Goal: Task Accomplishment & Management: Use online tool/utility

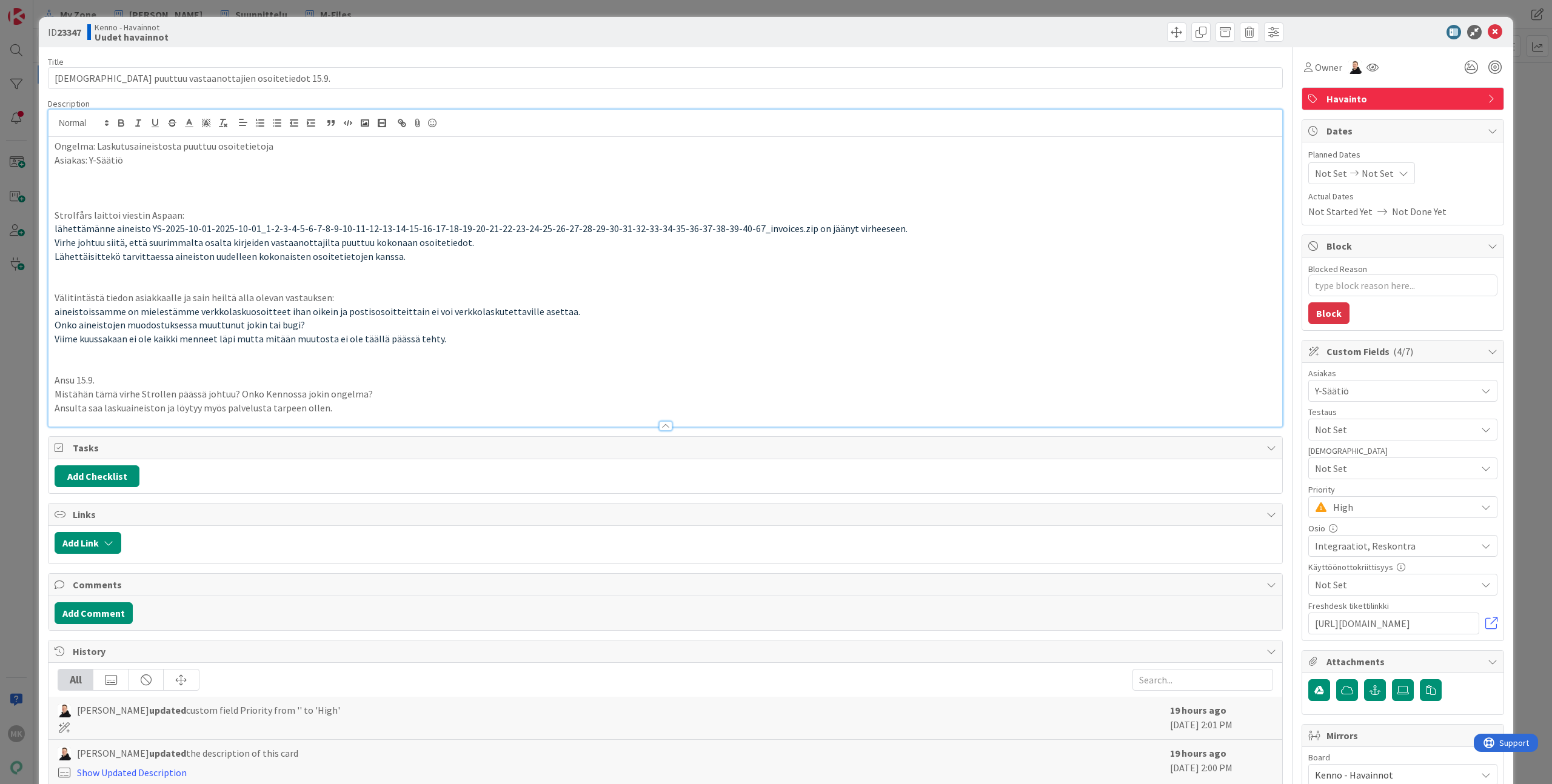
click at [326, 8] on div "ID 23347 Kenno - Havainnot Uudet havainnot Title 54 / 128 Aineistosta puuttuu v…" at bounding box center [776, 392] width 1552 height 784
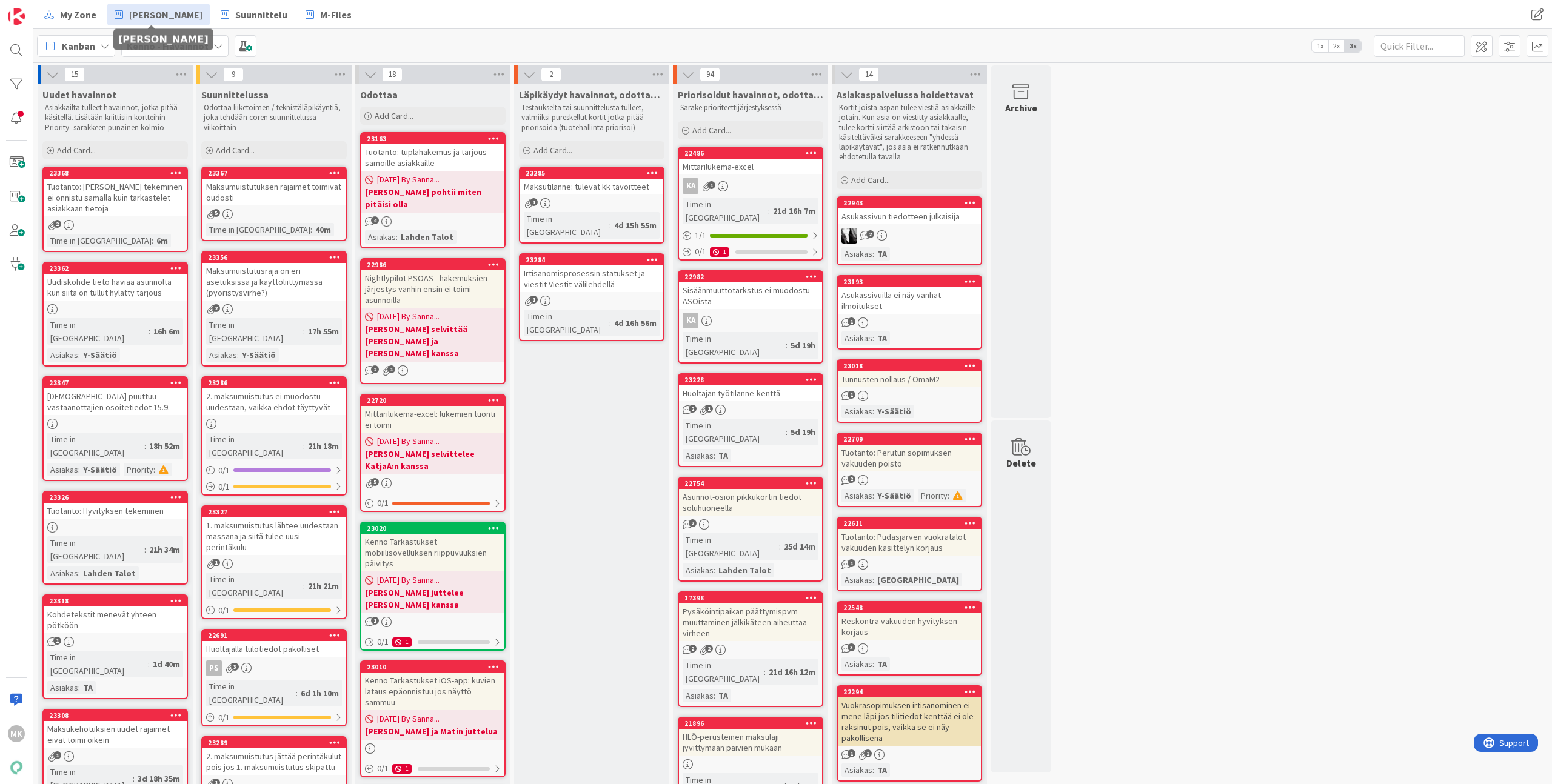
click at [160, 17] on span "[PERSON_NAME]" at bounding box center [166, 14] width 73 height 15
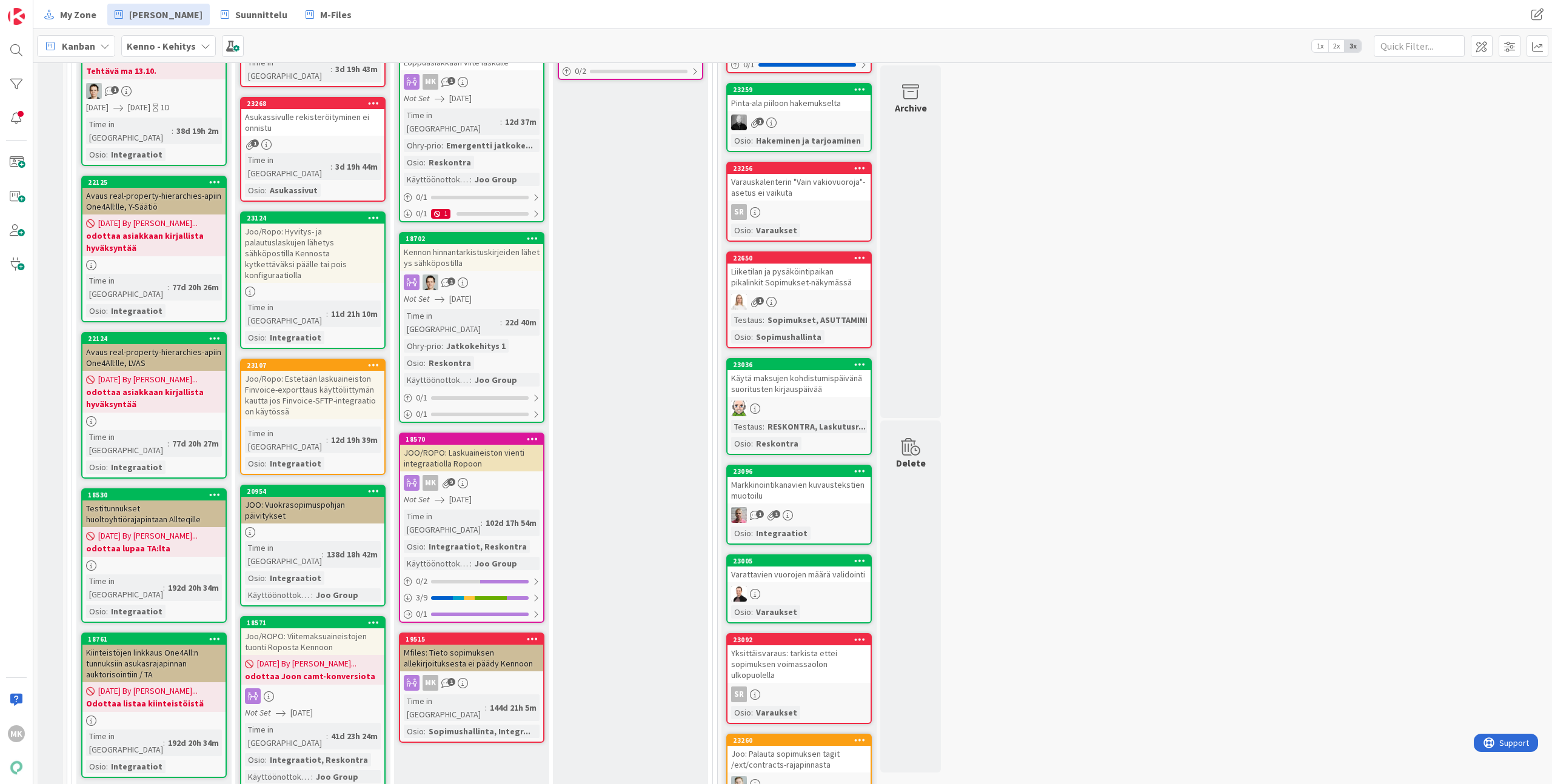
scroll to position [1199, 0]
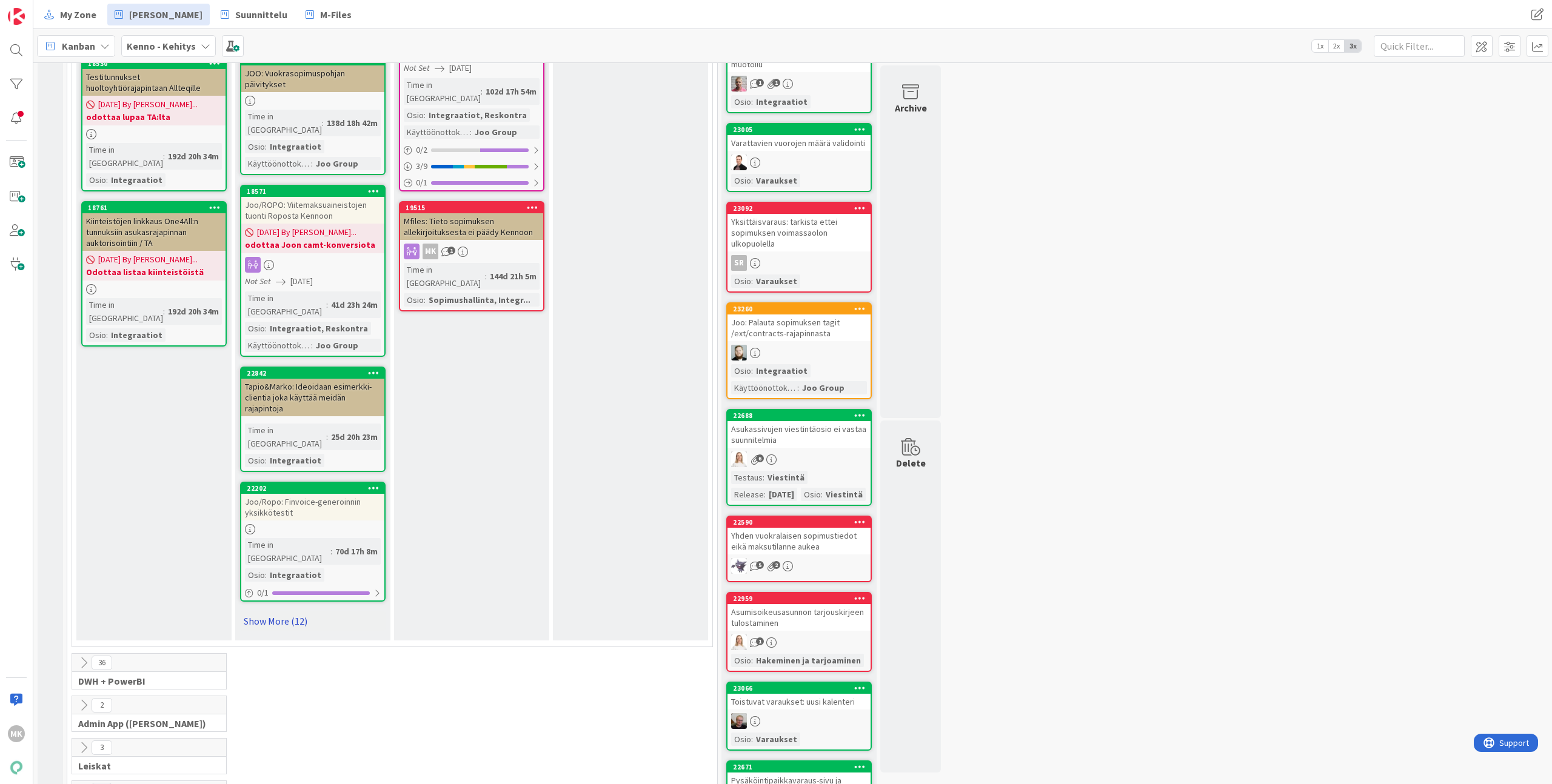
click at [282, 611] on link "Show More (12)" at bounding box center [312, 621] width 145 height 20
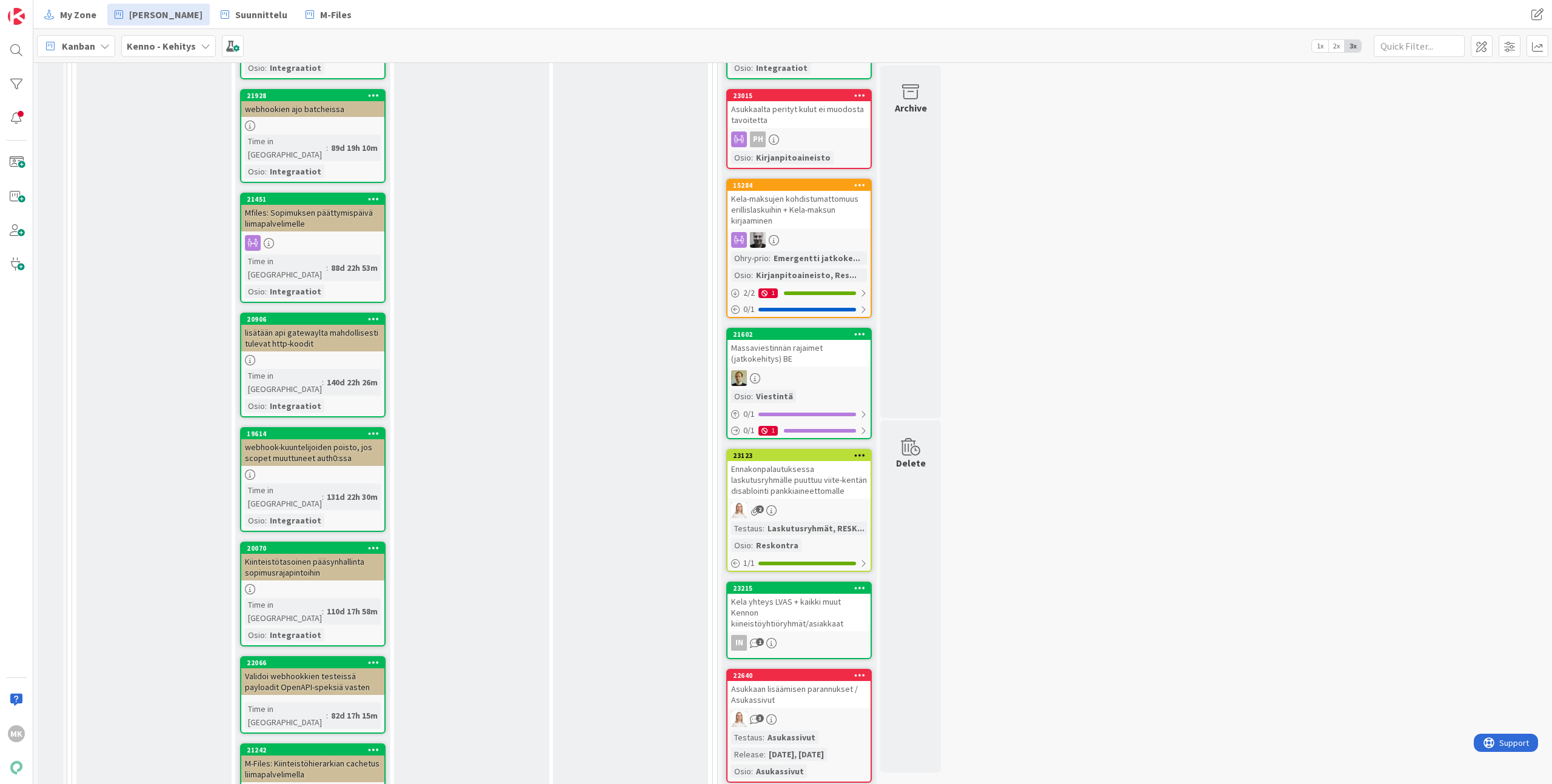
scroll to position [2437, 0]
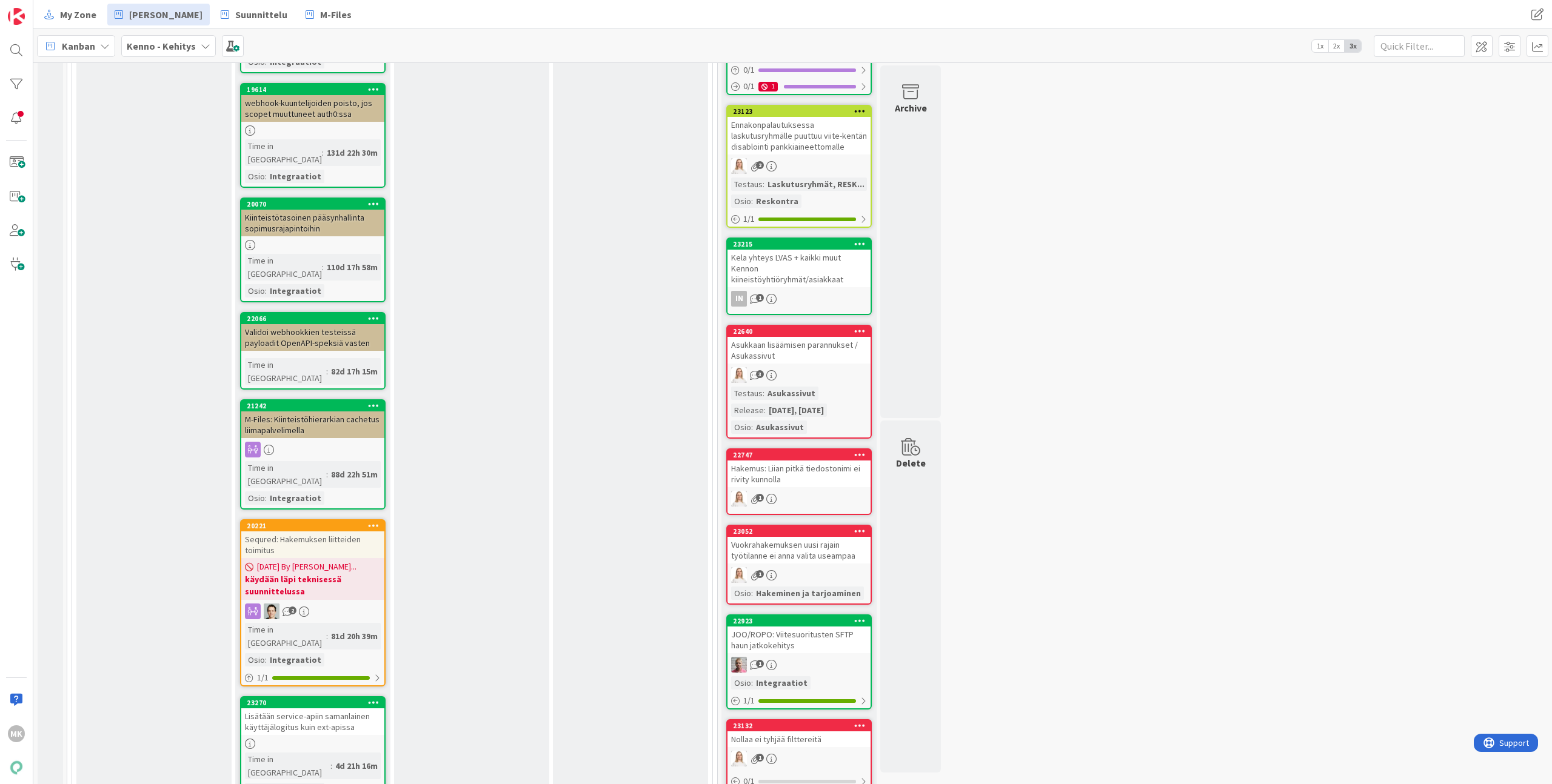
click at [322, 708] on div "Lisätään service-apiin samanlainen käyttäjälogitus kuin ext-apissa" at bounding box center [313, 721] width 143 height 27
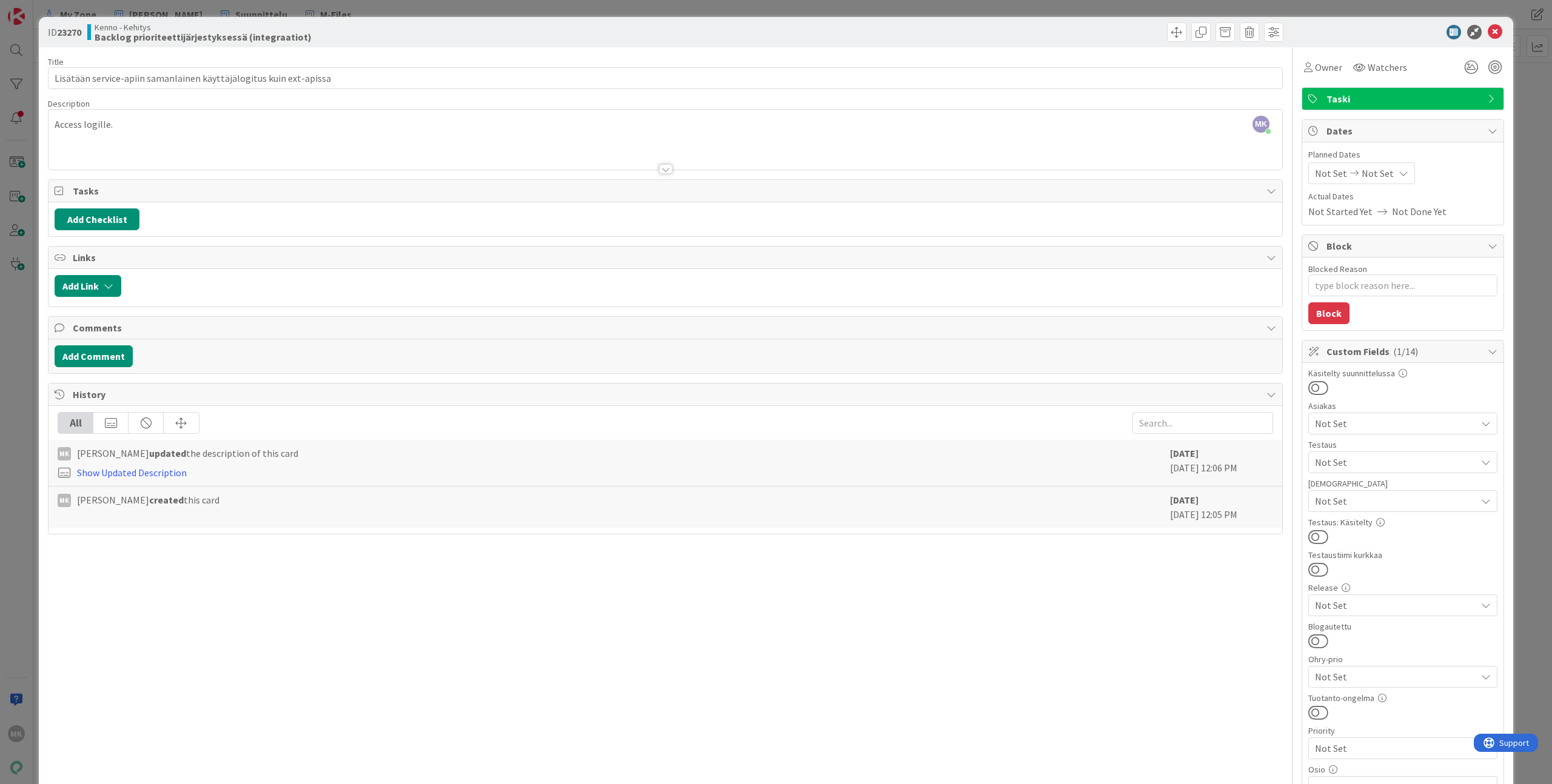
type textarea "x"
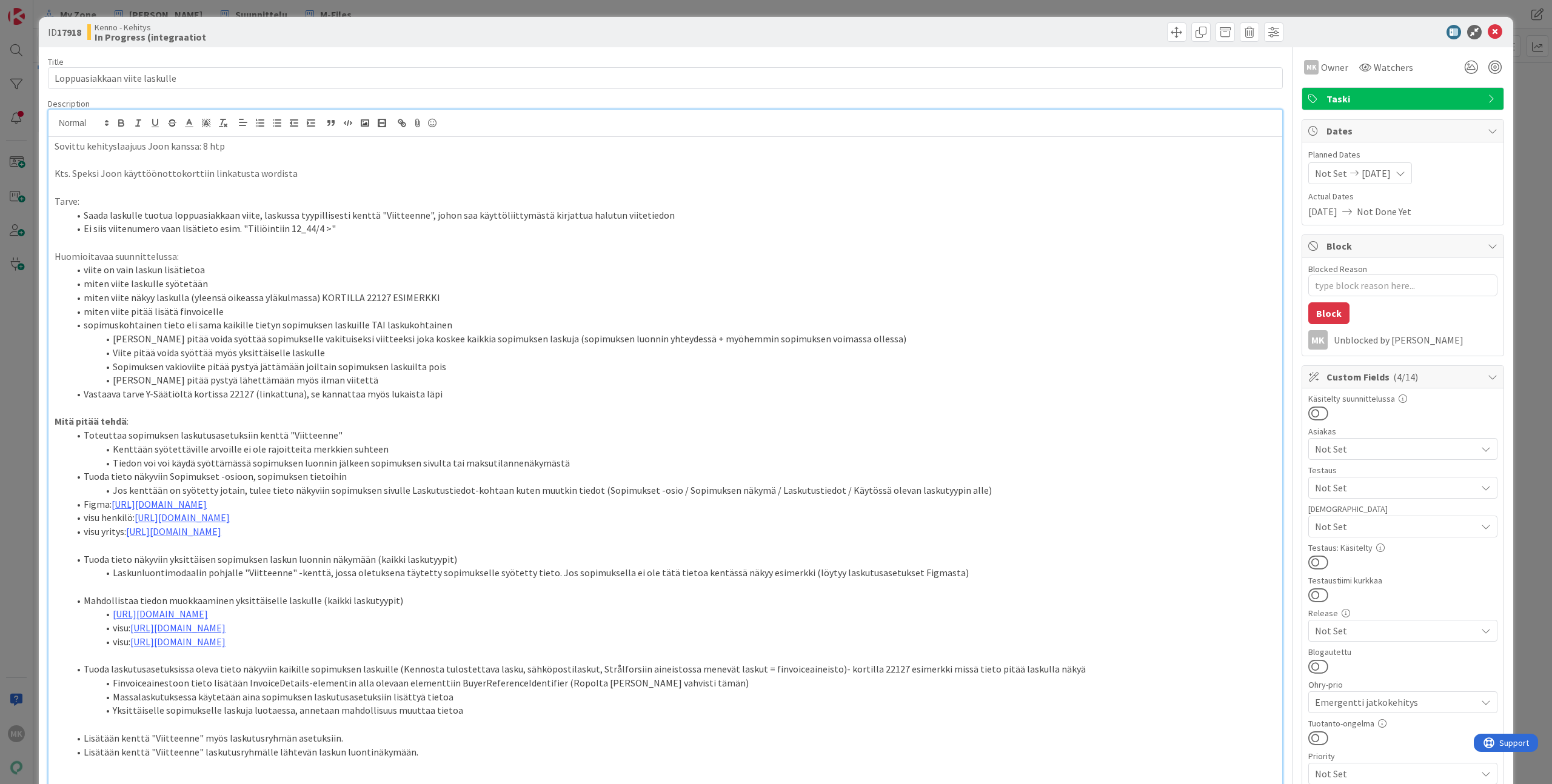
scroll to position [23, 0]
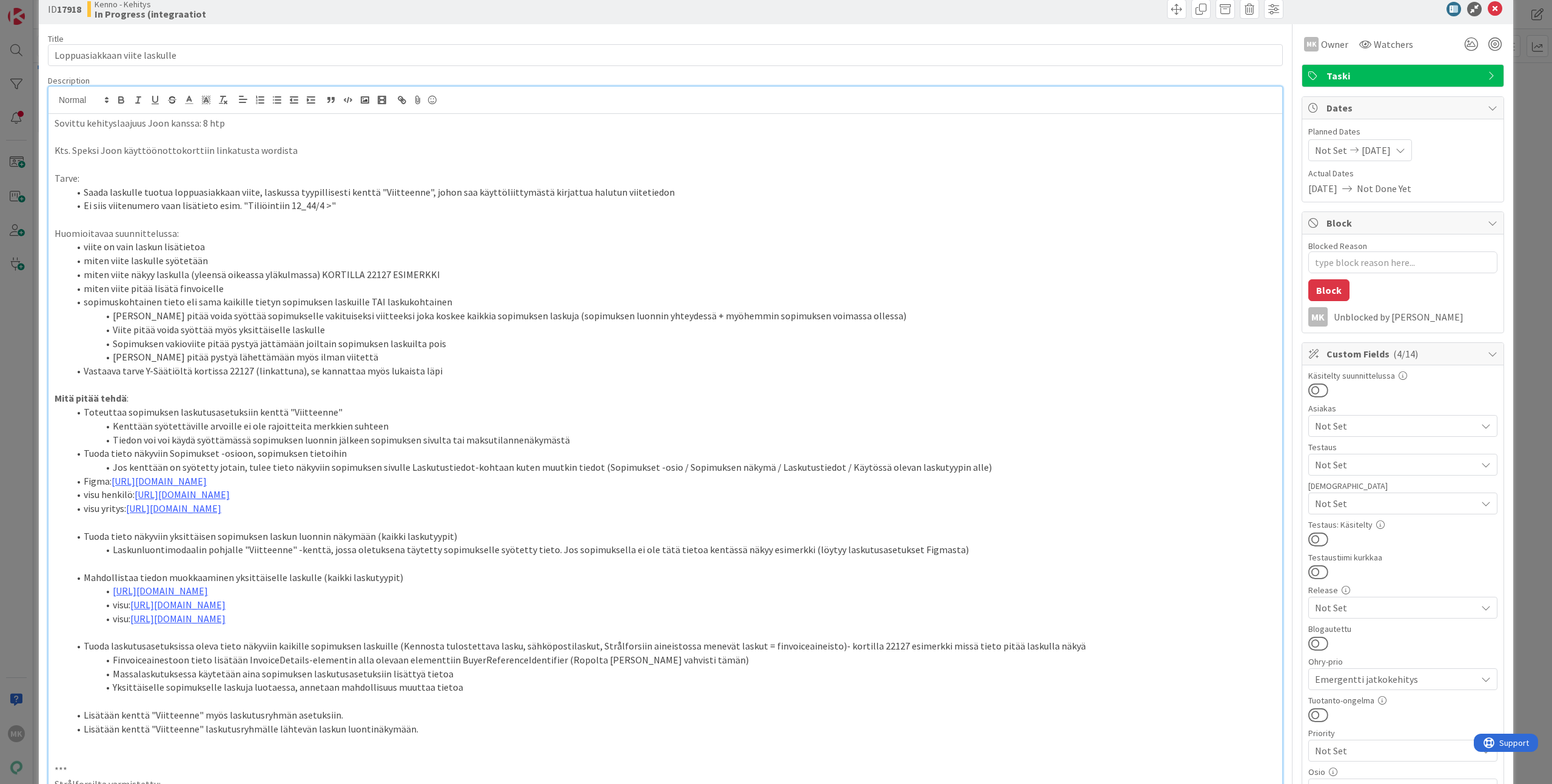
type textarea "x"
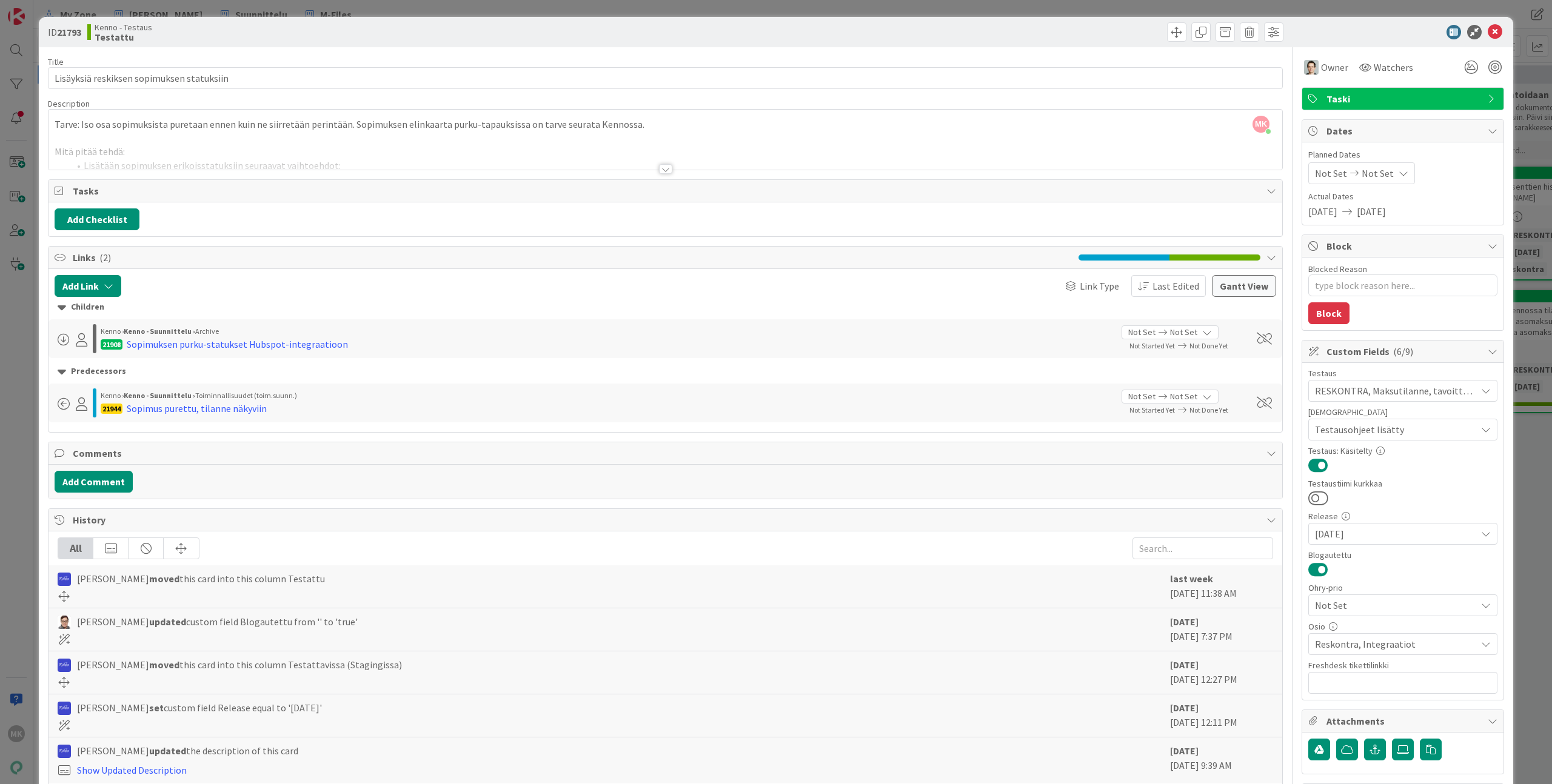
type textarea "x"
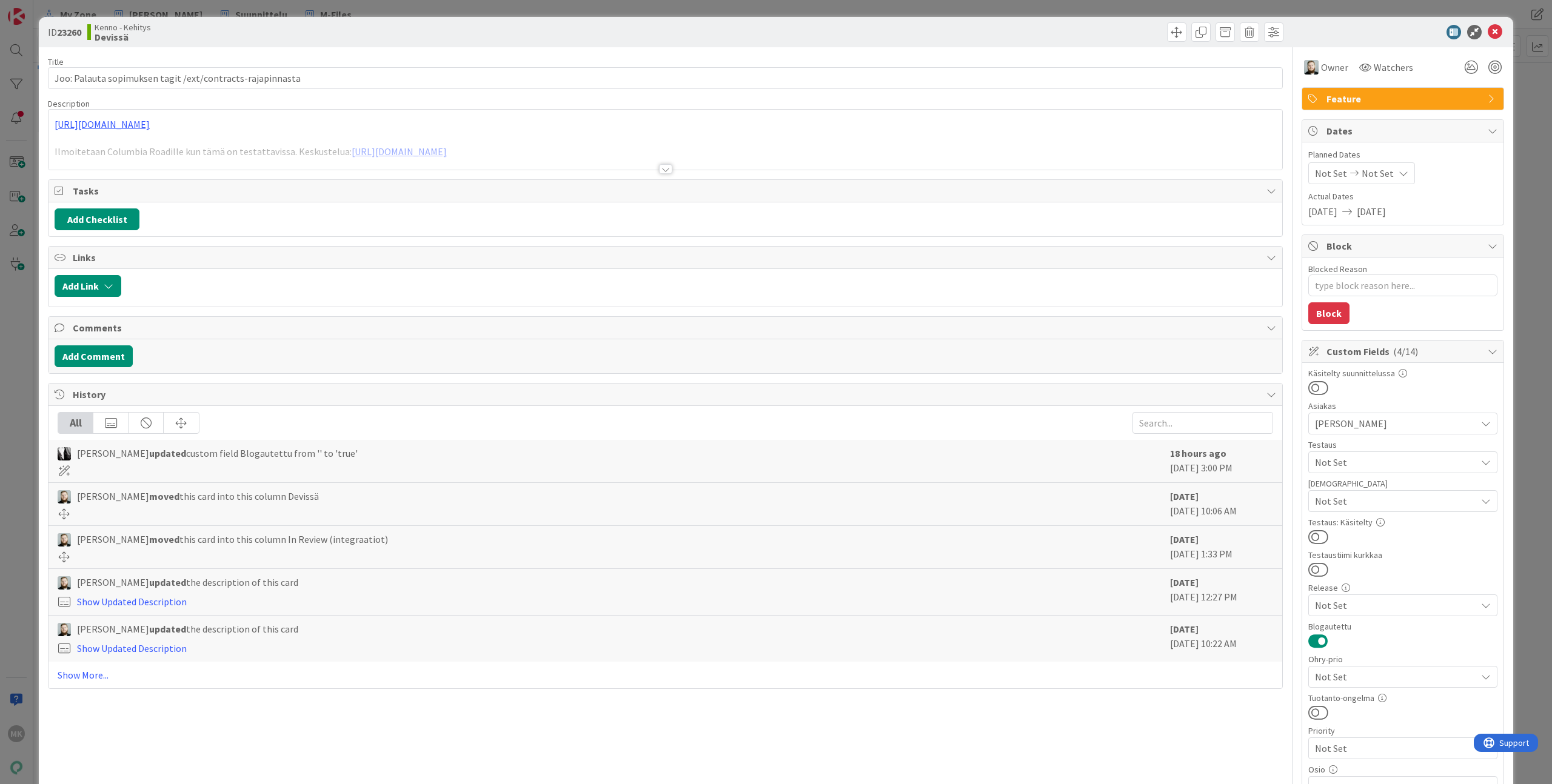
type textarea "x"
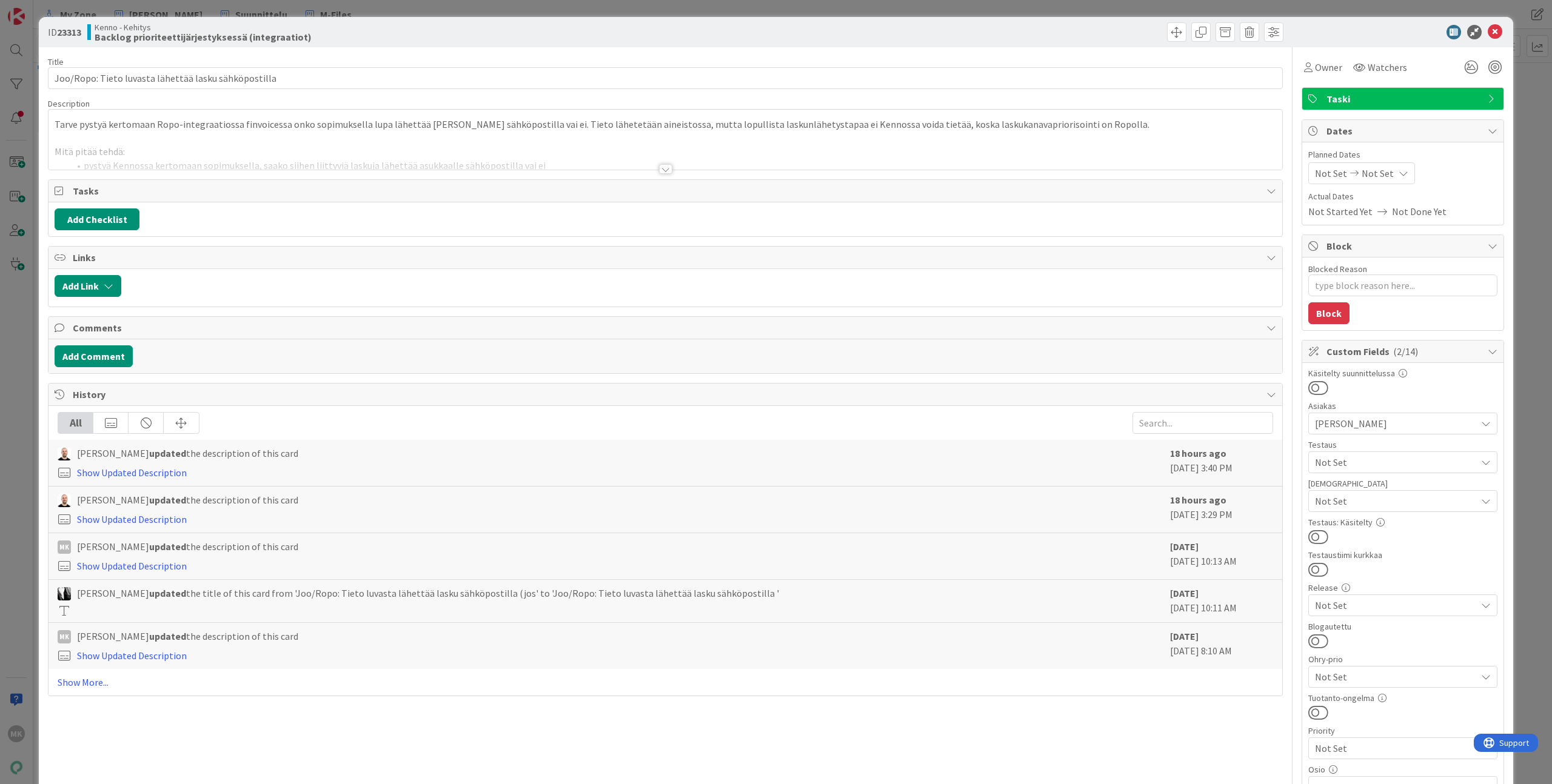
click at [621, 176] on div "Title 53 / 128 Joo/Ropo: Tieto luvasta lähettää lasku sähköpostilla Description…" at bounding box center [666, 653] width 1235 height 1211
click at [619, 165] on div at bounding box center [665, 154] width 1234 height 31
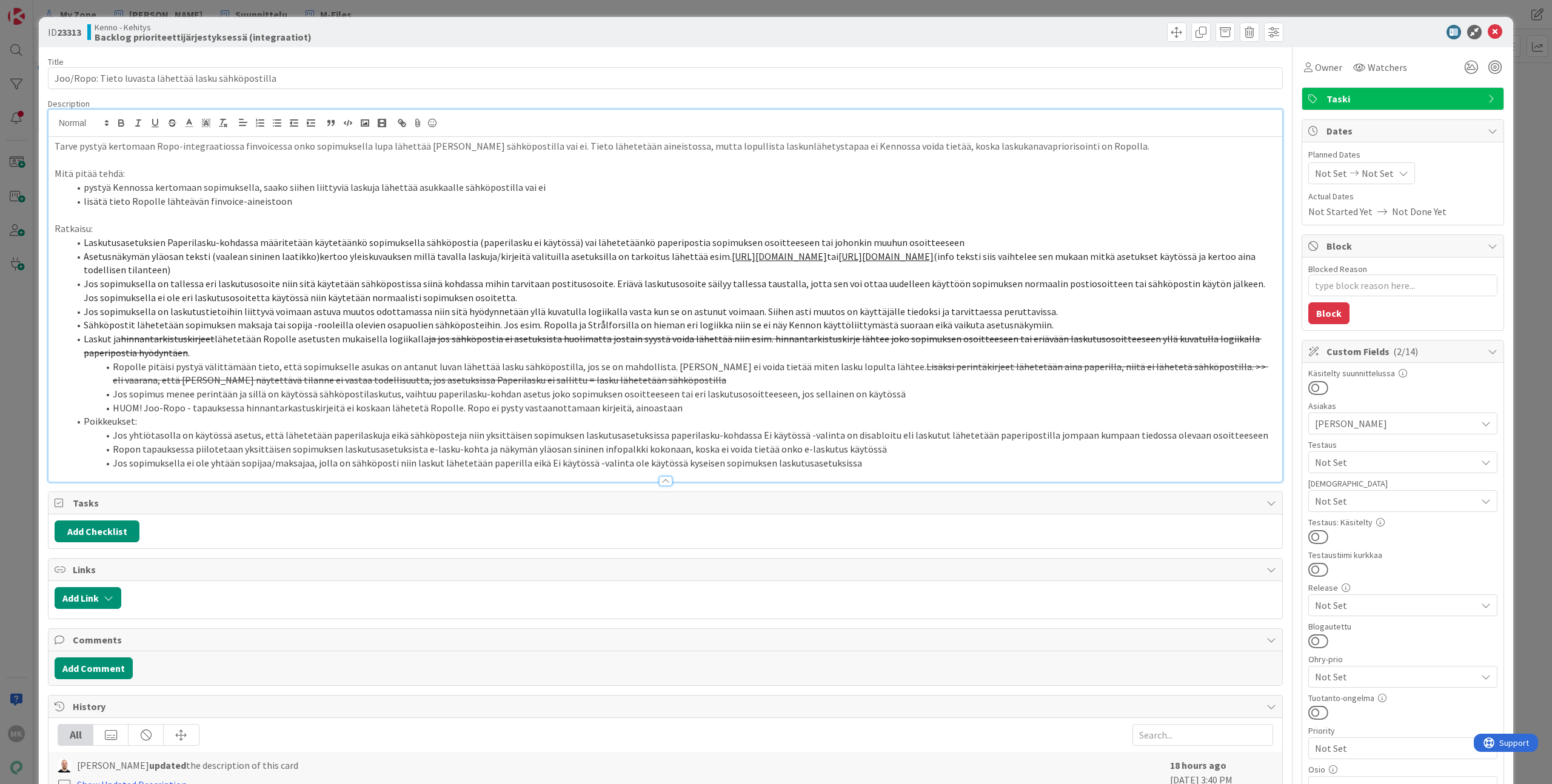
type textarea "x"
